Goal: Task Accomplishment & Management: Manage account settings

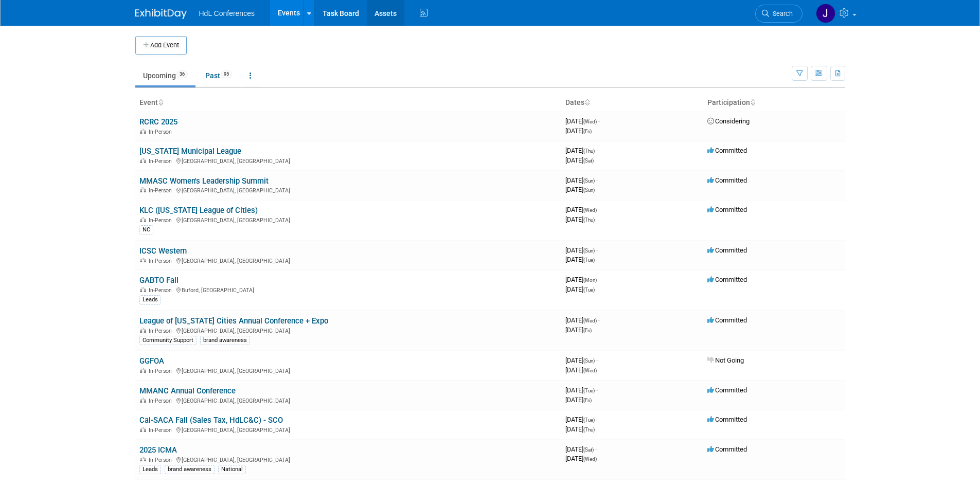
click at [387, 11] on link "Assets" at bounding box center [386, 13] width 38 height 26
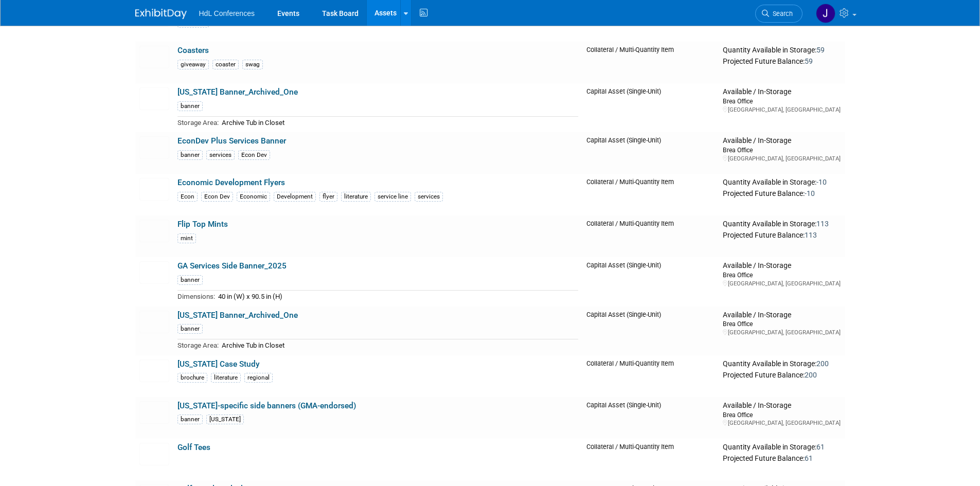
scroll to position [1029, 0]
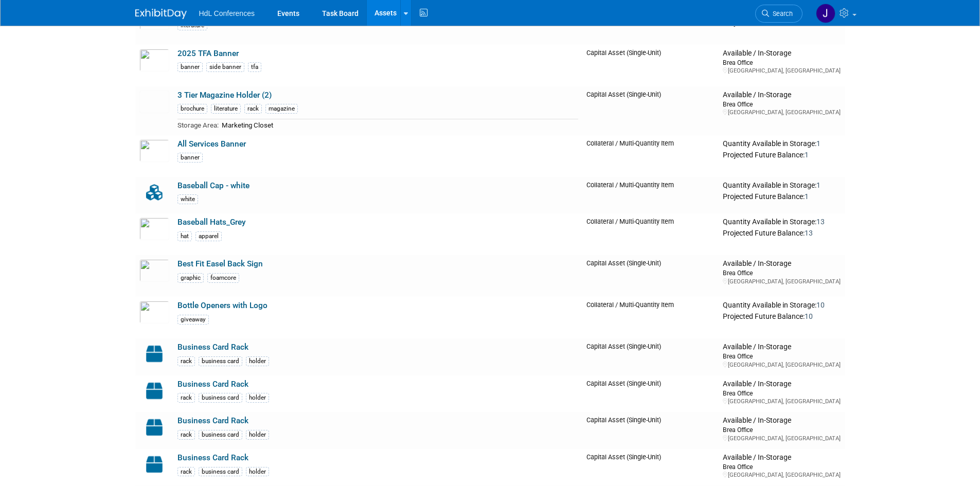
scroll to position [0, 0]
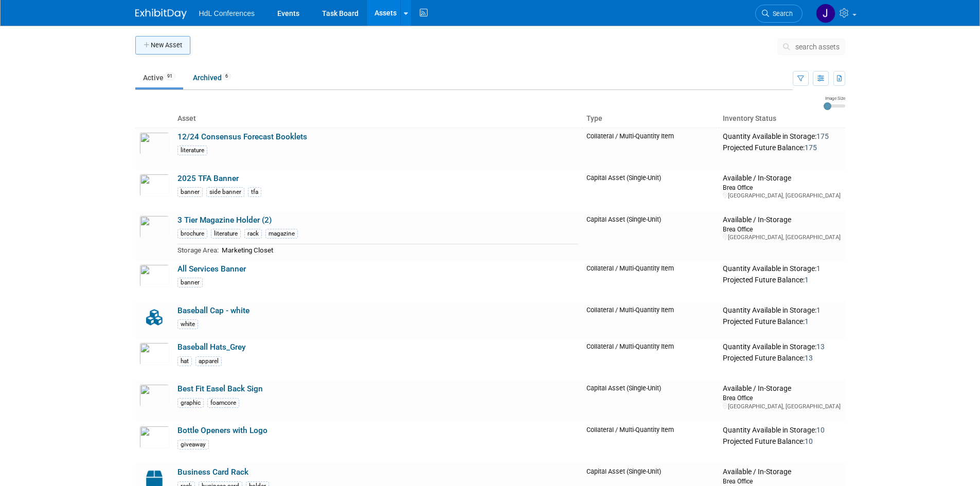
click at [153, 52] on button "New Asset" at bounding box center [162, 45] width 55 height 19
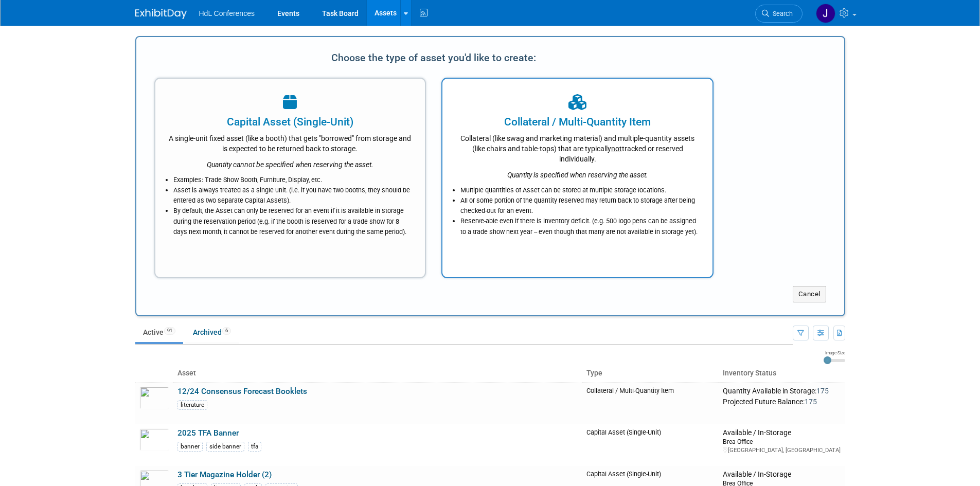
click at [543, 154] on div "Collateral (like swag and marketing material) and multiple-quantity assets (lik…" at bounding box center [577, 147] width 244 height 34
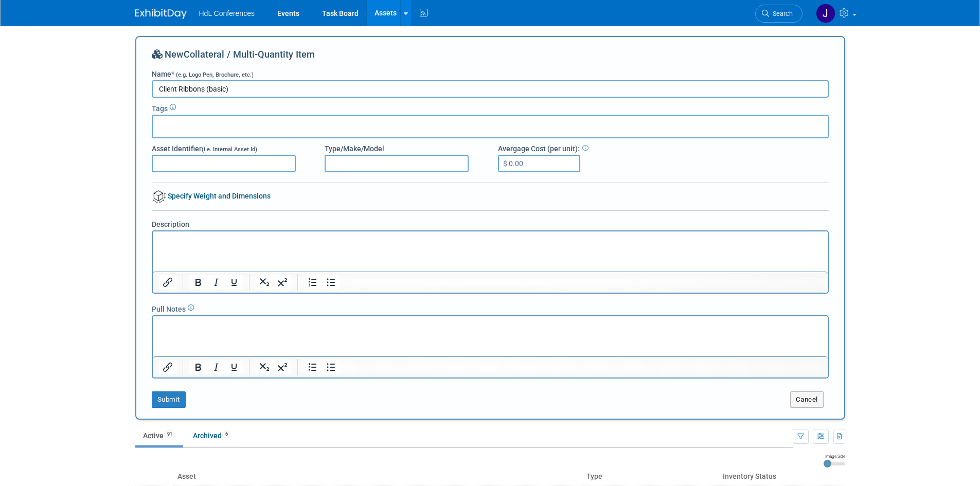
type input "Client Ribbons (basic)"
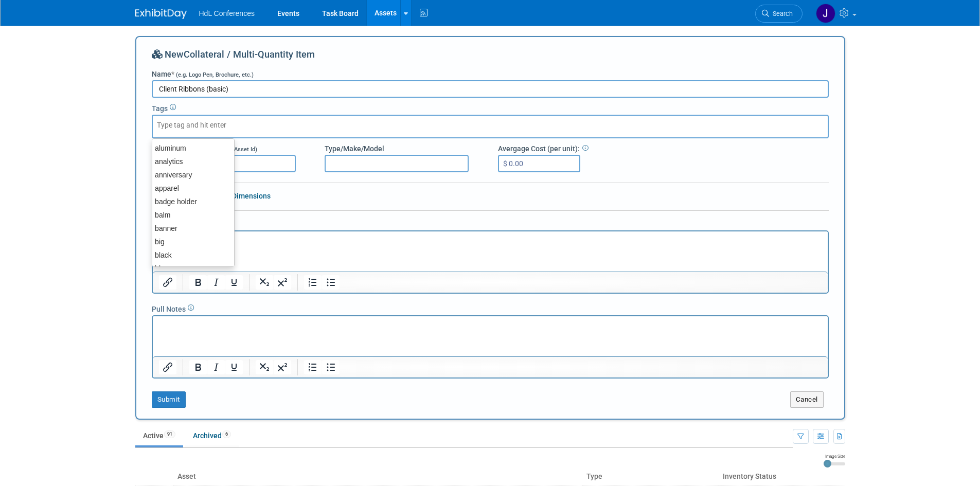
click at [398, 116] on div at bounding box center [490, 127] width 677 height 24
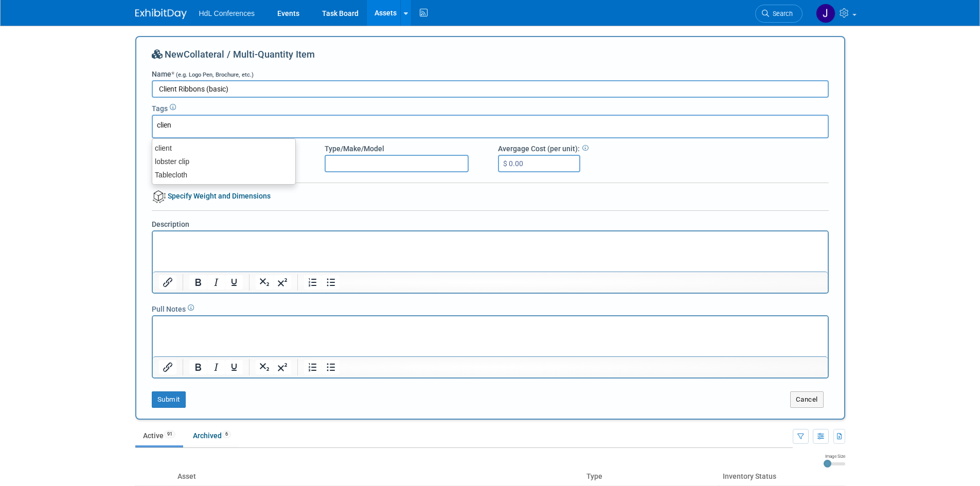
type input "client"
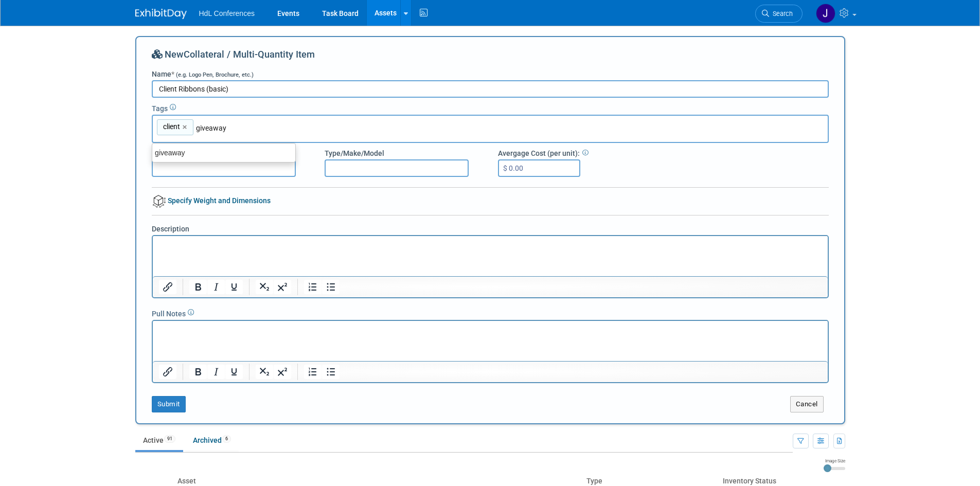
type input "giveaways"
type input "client, giveaways"
type input "ribbon"
type input "client, giveaways, ribbon"
click at [321, 250] on html at bounding box center [489, 243] width 675 height 14
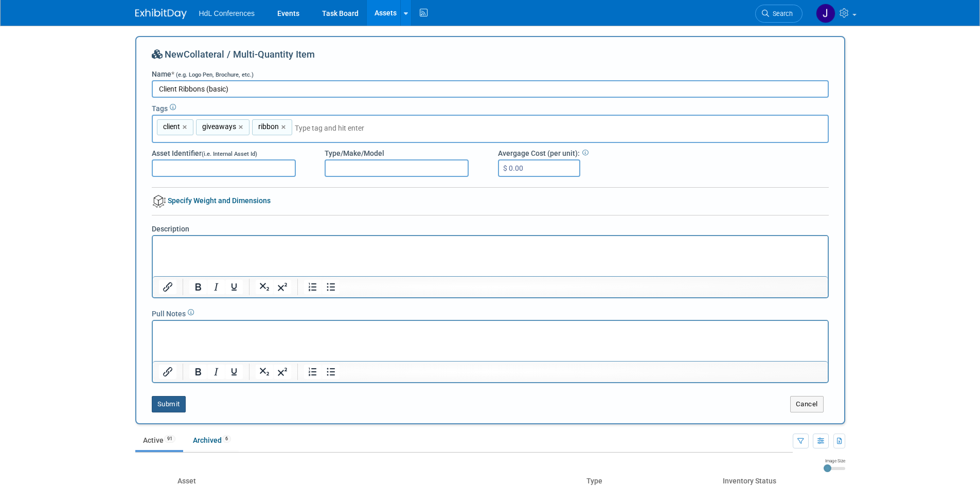
click at [173, 410] on button "Submit" at bounding box center [169, 404] width 34 height 16
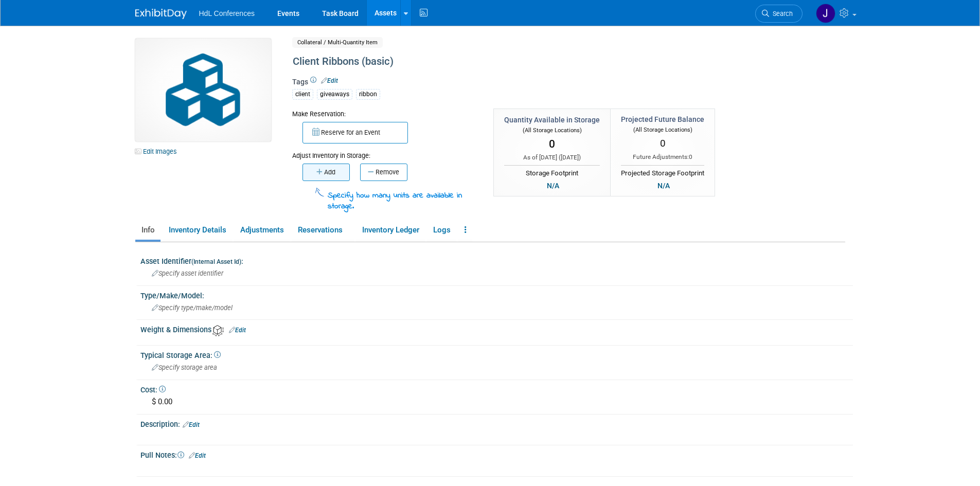
click at [307, 178] on button "Add" at bounding box center [325, 172] width 47 height 17
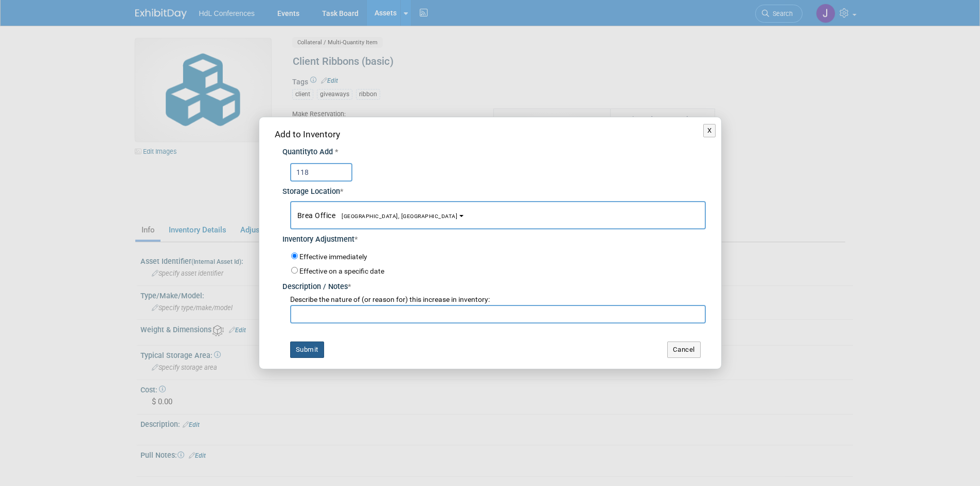
type input "118"
click at [308, 346] on button "Submit" at bounding box center [307, 349] width 34 height 16
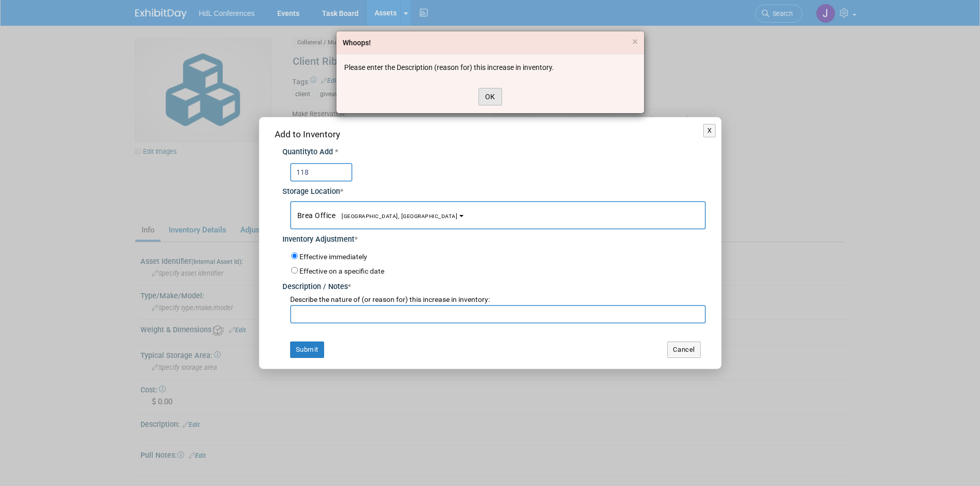
click at [489, 101] on button "OK" at bounding box center [490, 96] width 24 height 17
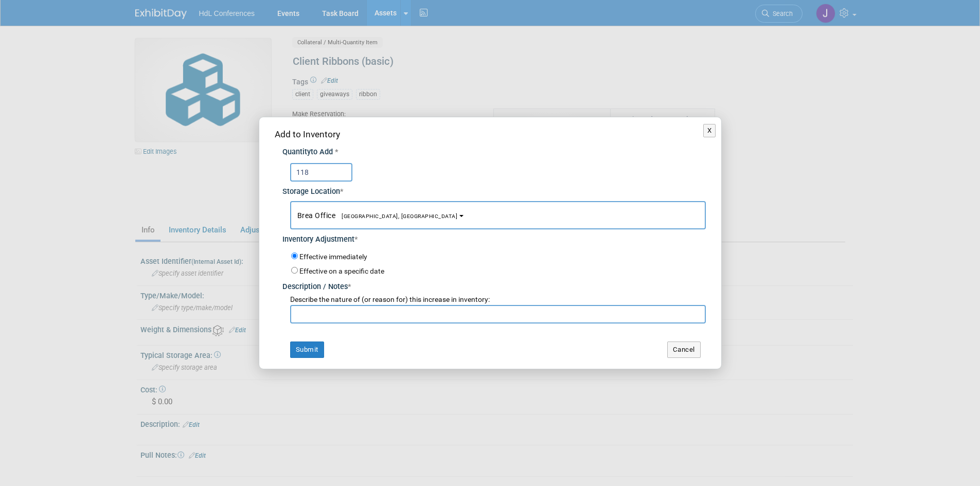
click at [405, 317] on input "text" at bounding box center [498, 314] width 416 height 19
type input "Starting count"
click at [305, 346] on button "Submit" at bounding box center [307, 349] width 34 height 16
